Goal: Information Seeking & Learning: Learn about a topic

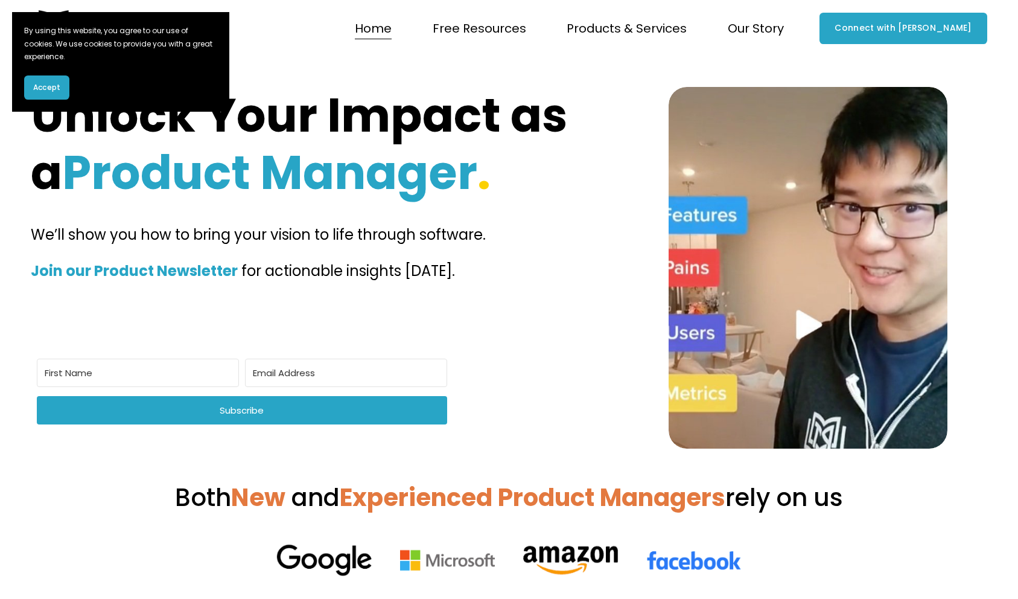
click at [60, 80] on button "Accept" at bounding box center [46, 87] width 45 height 24
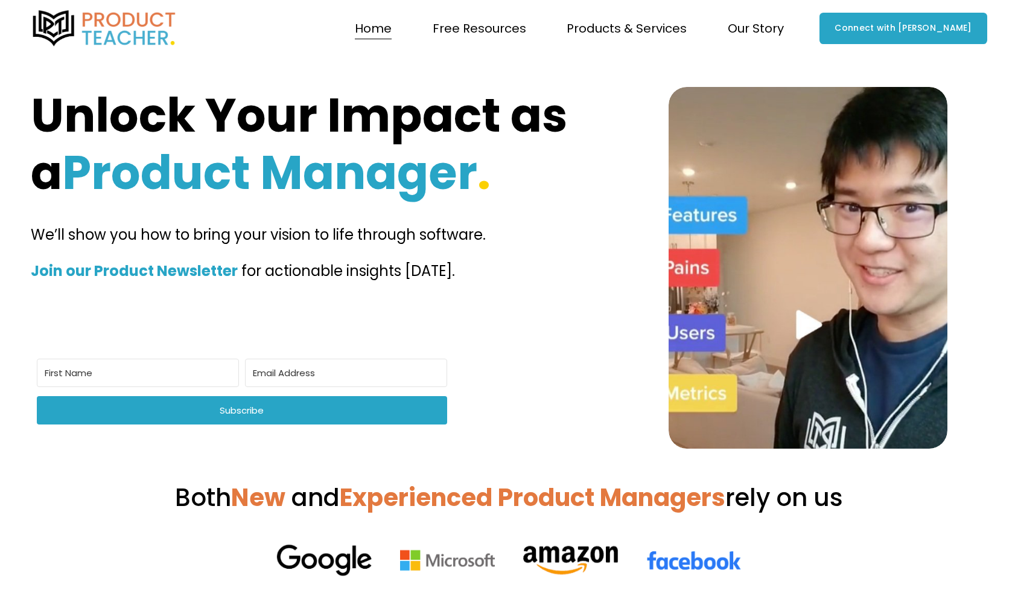
click at [0, 0] on span "Why Product Teacher?" at bounding box center [0, 0] width 0 height 0
click at [0, 0] on span "Client Testimonials" at bounding box center [0, 0] width 0 height 0
click at [0, 0] on span "Our Awards" at bounding box center [0, 0] width 0 height 0
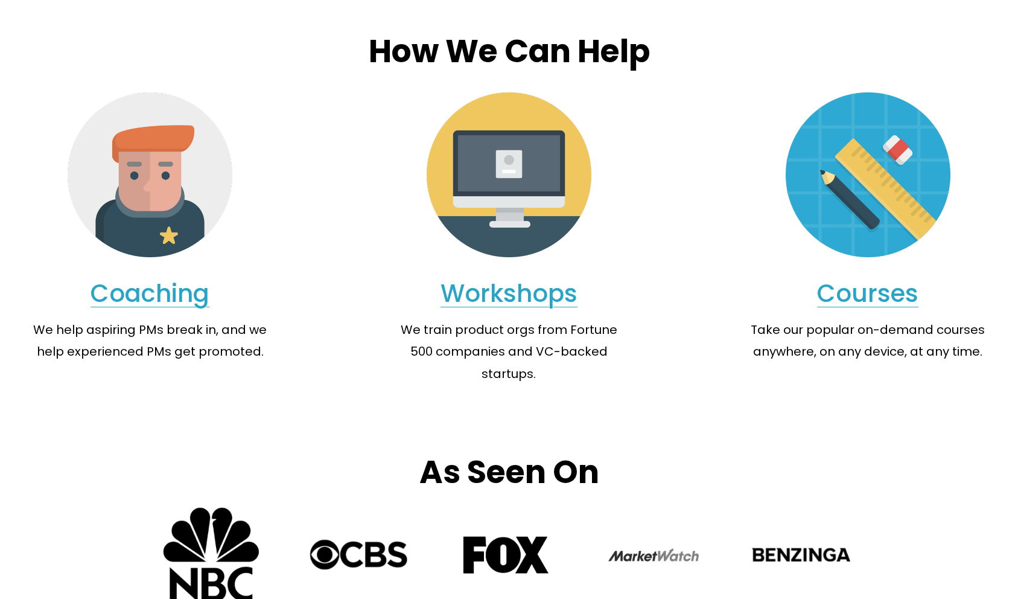
scroll to position [1249, 0]
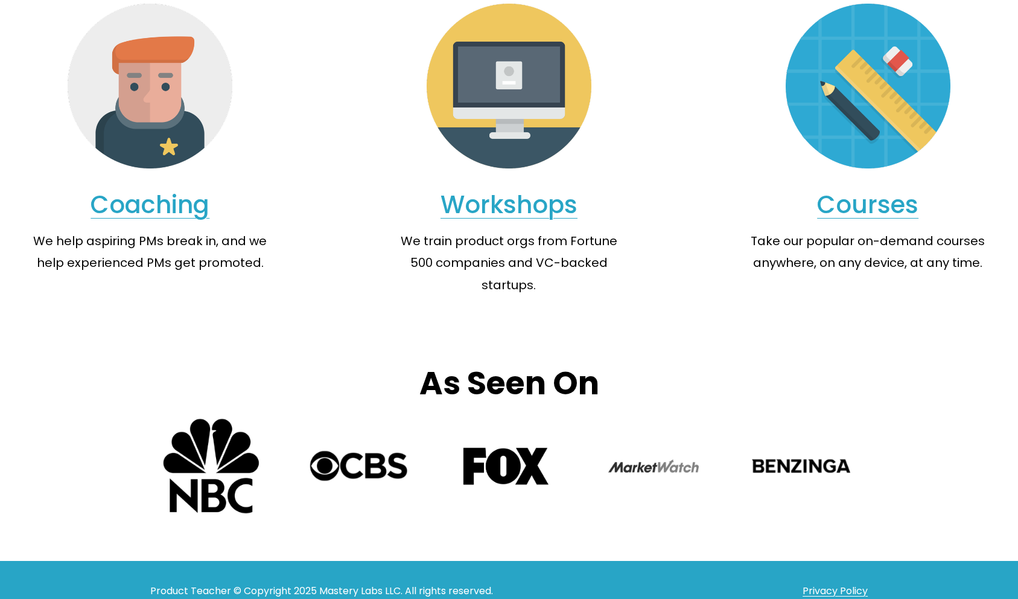
click at [153, 197] on link "Coaching" at bounding box center [150, 205] width 119 height 34
click at [520, 206] on link "Workshops" at bounding box center [509, 205] width 137 height 34
click at [875, 211] on link "Courses" at bounding box center [867, 205] width 101 height 34
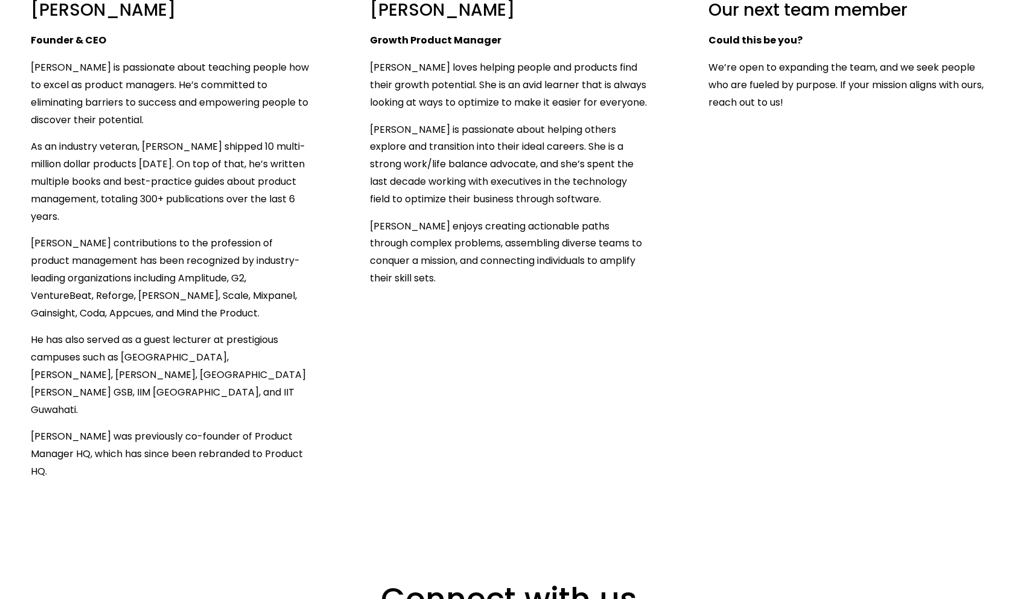
scroll to position [1443, 0]
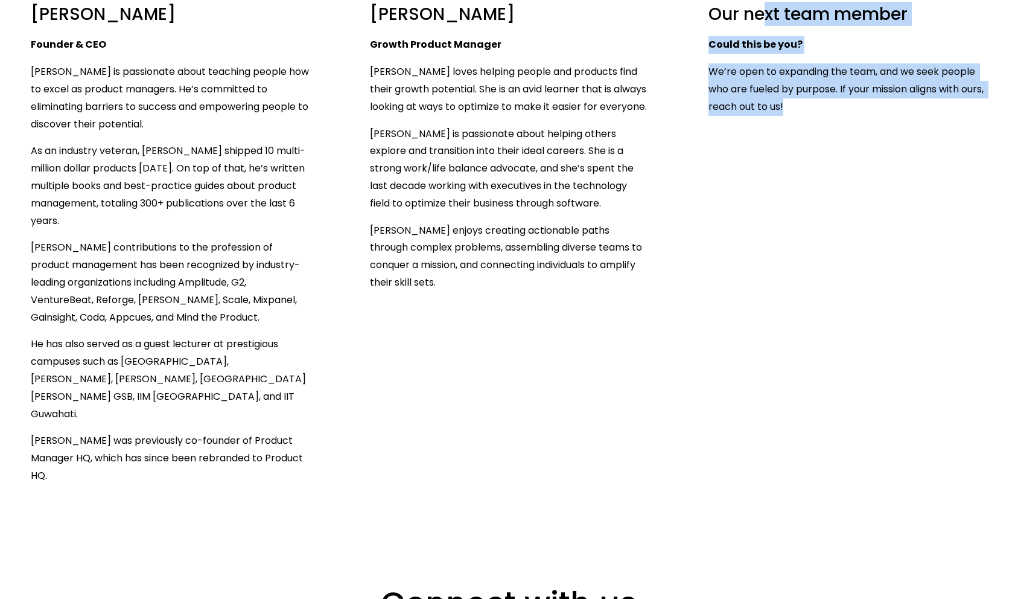
drag, startPoint x: 761, startPoint y: 9, endPoint x: 844, endPoint y: 145, distance: 159.9
click at [844, 145] on ul "Clement Kao Founder & CEO Clement Kao is passionate about teaching people how t…" at bounding box center [509, 47] width 1018 height 876
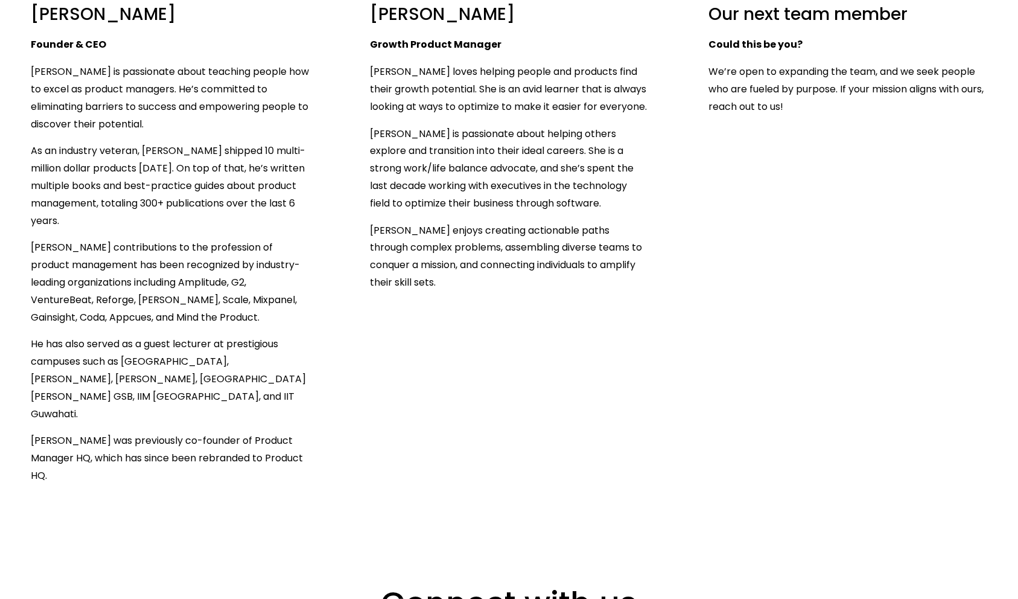
scroll to position [1661, 0]
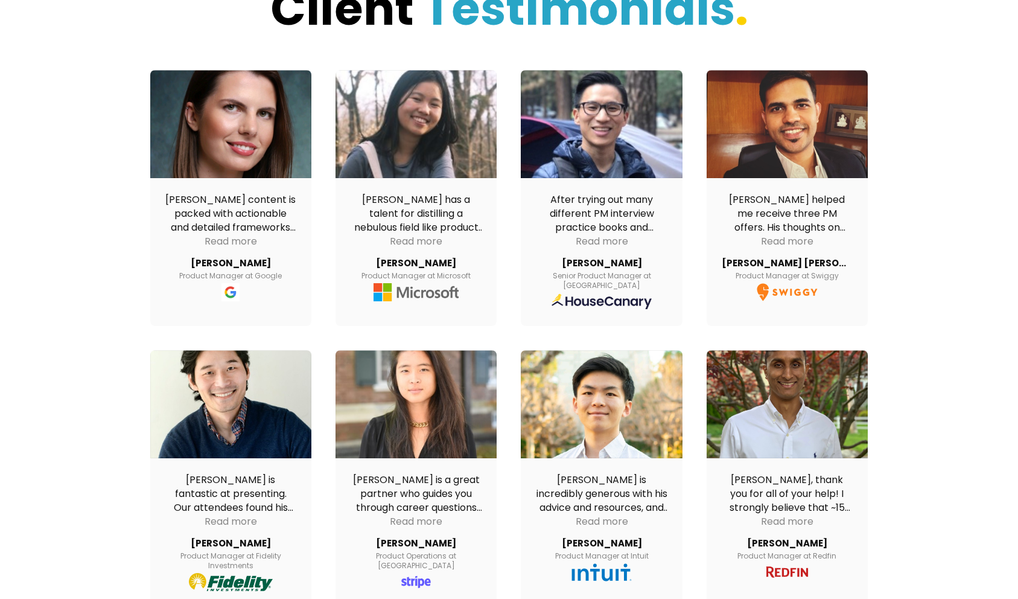
scroll to position [107, 0]
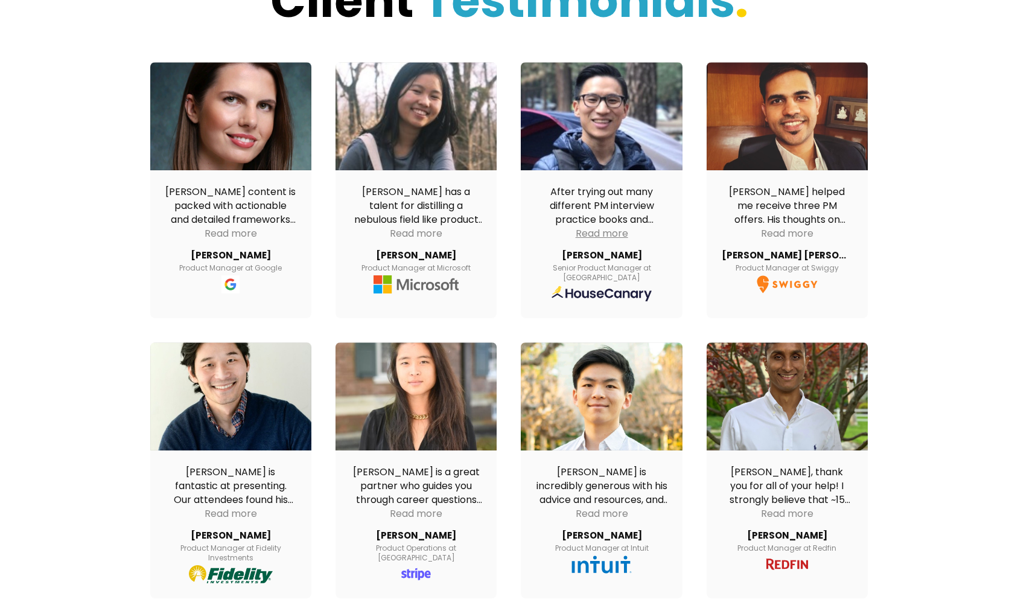
click at [603, 234] on div "Read more" at bounding box center [602, 233] width 53 height 14
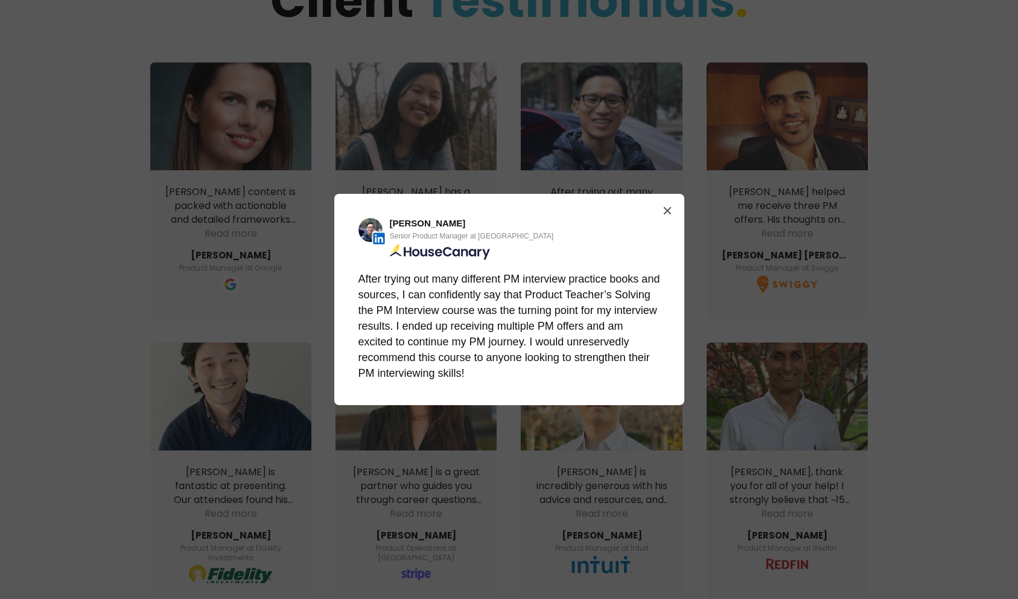
click at [677, 205] on div "Review details" at bounding box center [667, 210] width 19 height 19
click at [673, 206] on button "Close" at bounding box center [667, 210] width 19 height 19
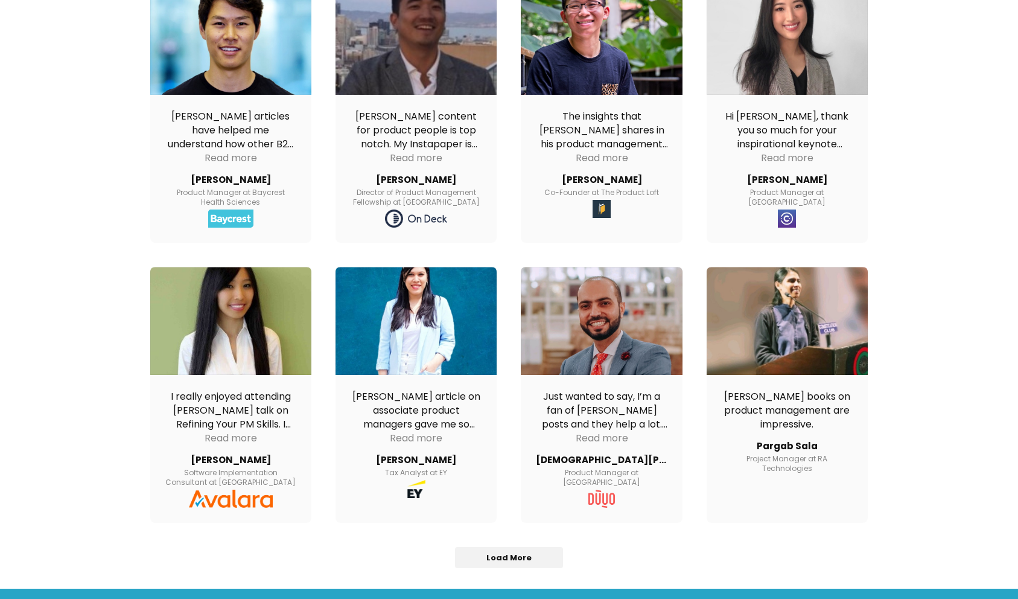
scroll to position [1619, 0]
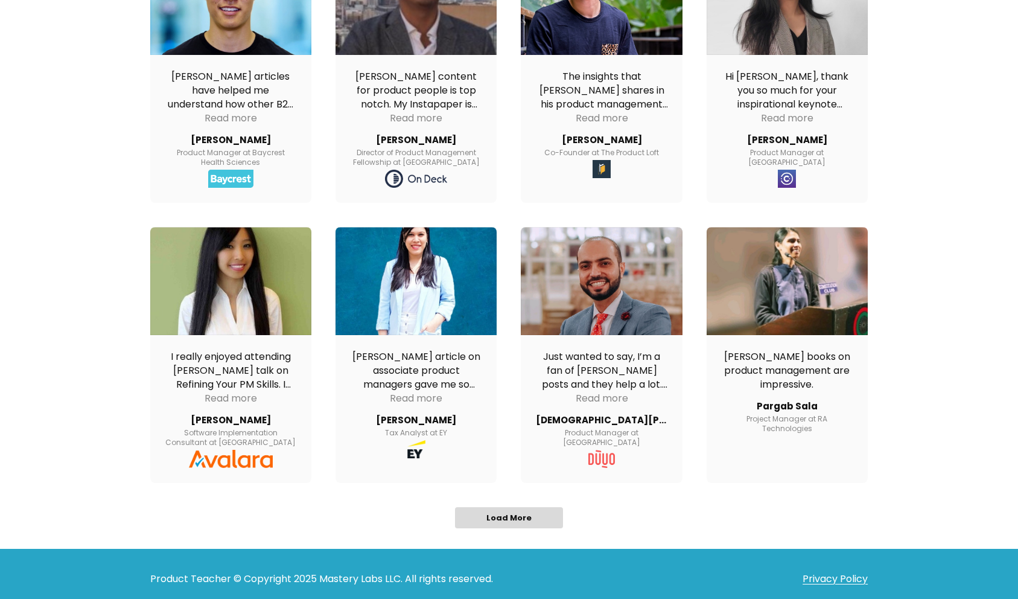
click at [531, 511] on span "Load More" at bounding box center [509, 518] width 107 height 20
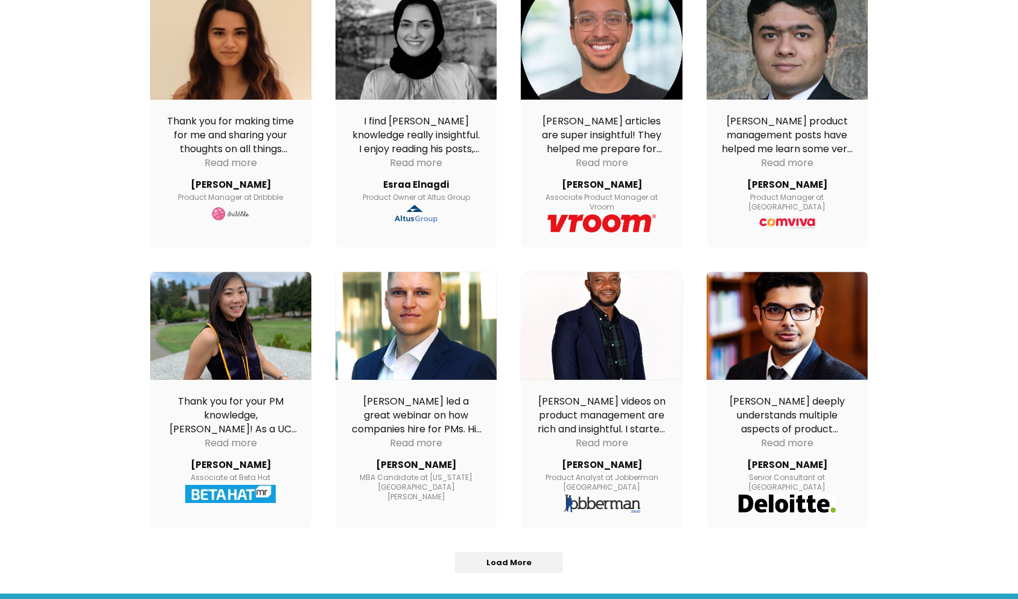
scroll to position [3010, 0]
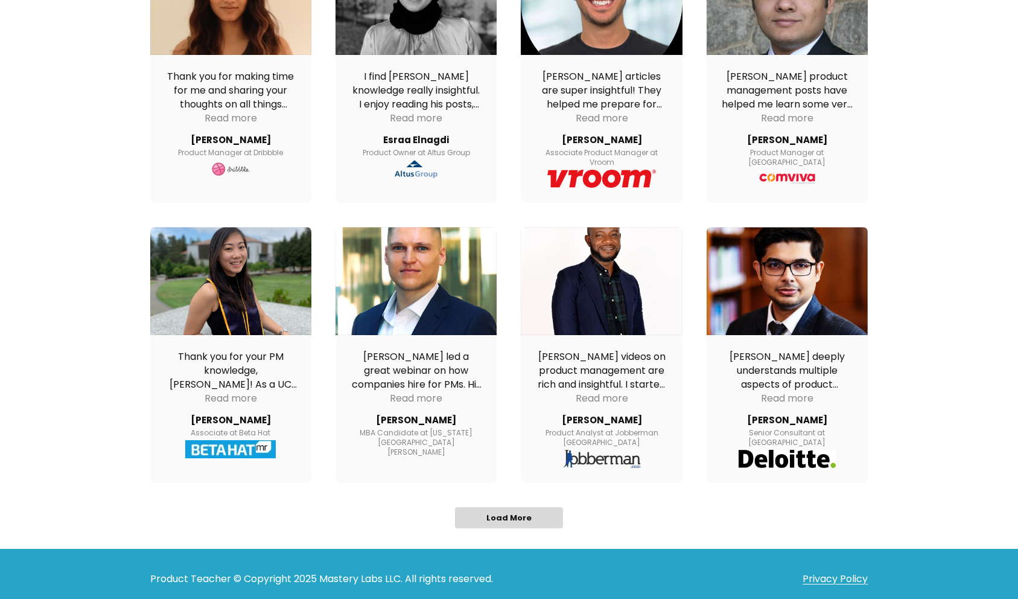
click at [528, 515] on span "Load More" at bounding box center [509, 518] width 107 height 20
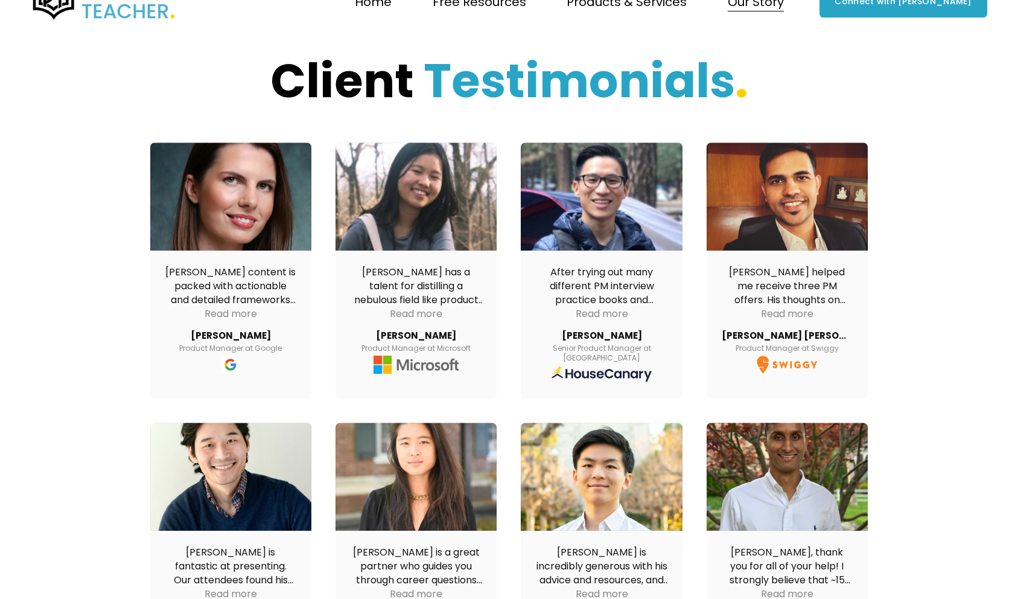
scroll to position [0, 0]
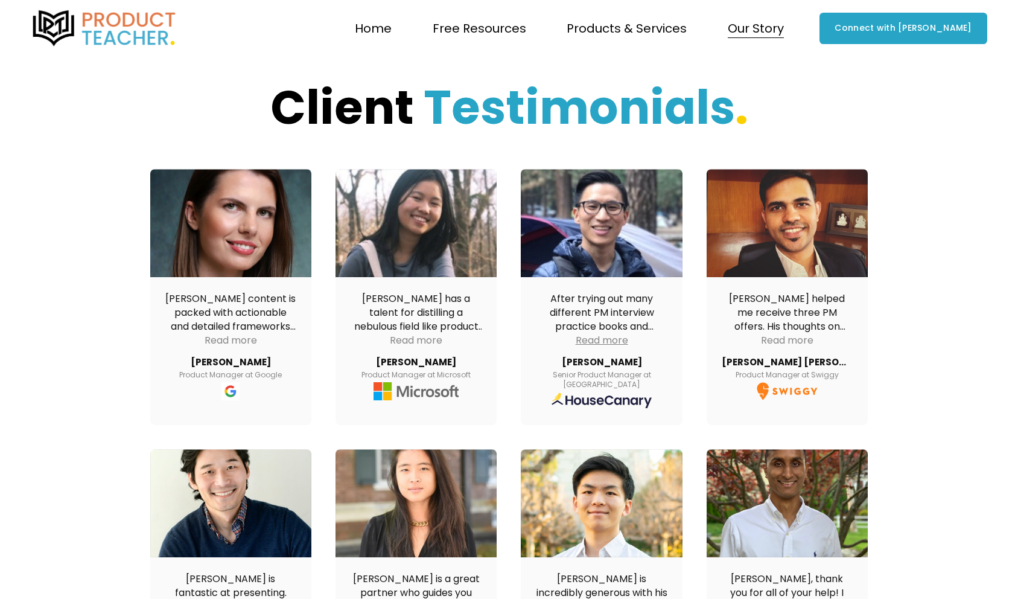
click at [602, 344] on div "Read more" at bounding box center [602, 340] width 53 height 14
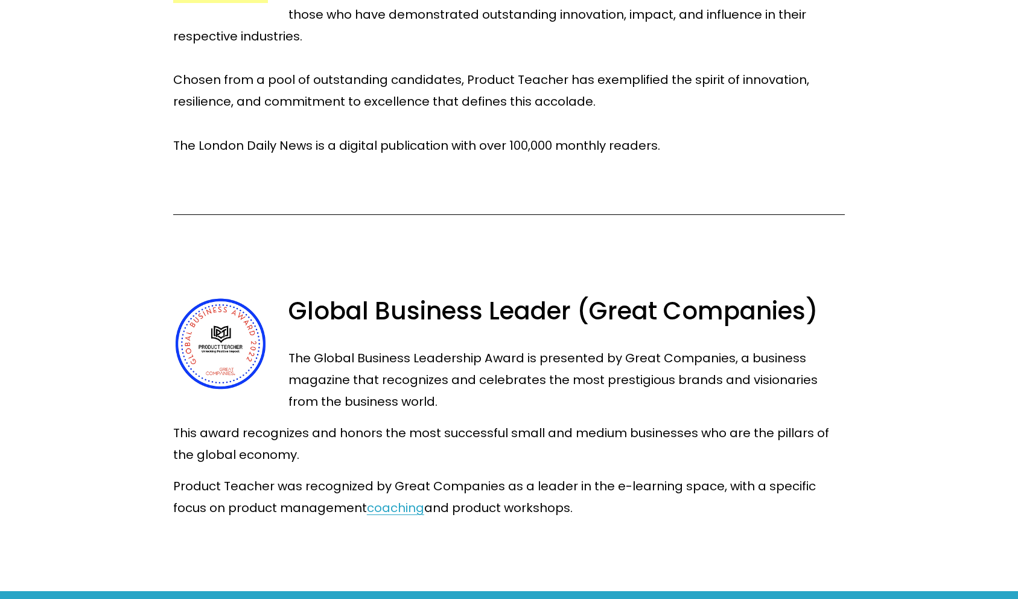
scroll to position [3313, 0]
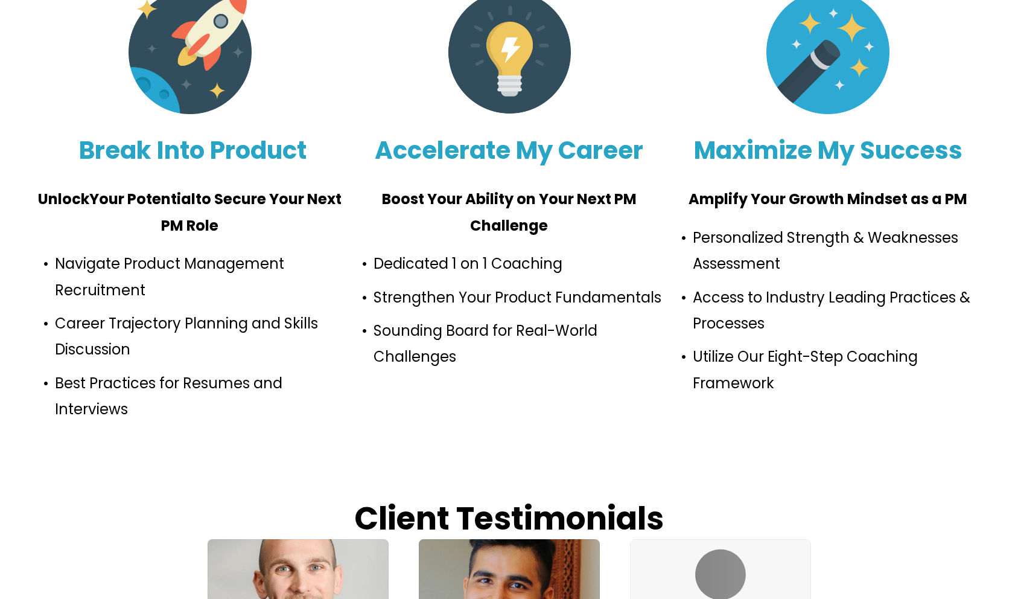
scroll to position [1028, 0]
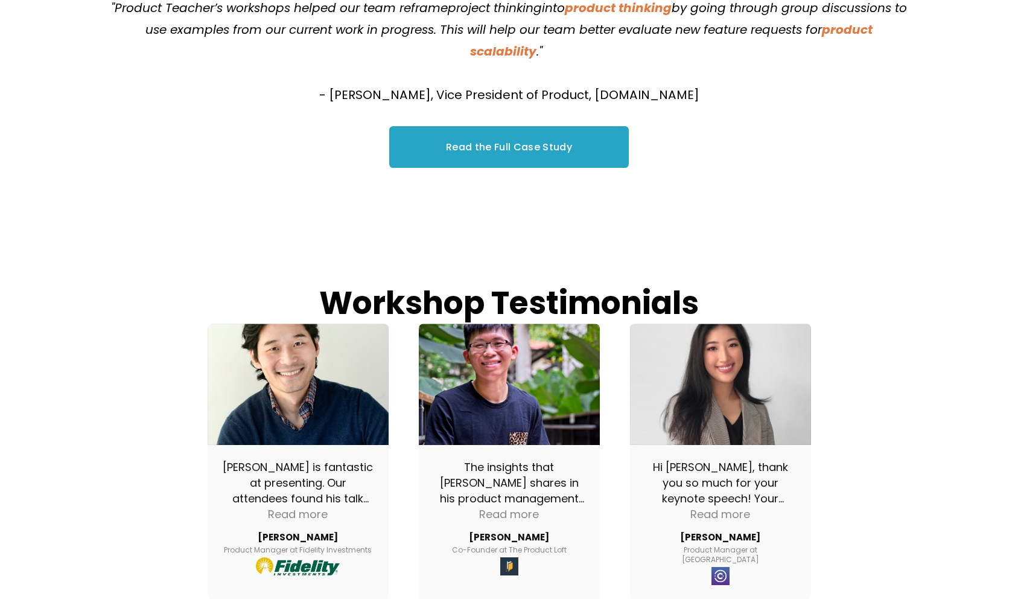
scroll to position [1567, 0]
